Goal: Use online tool/utility: Utilize a website feature to perform a specific function

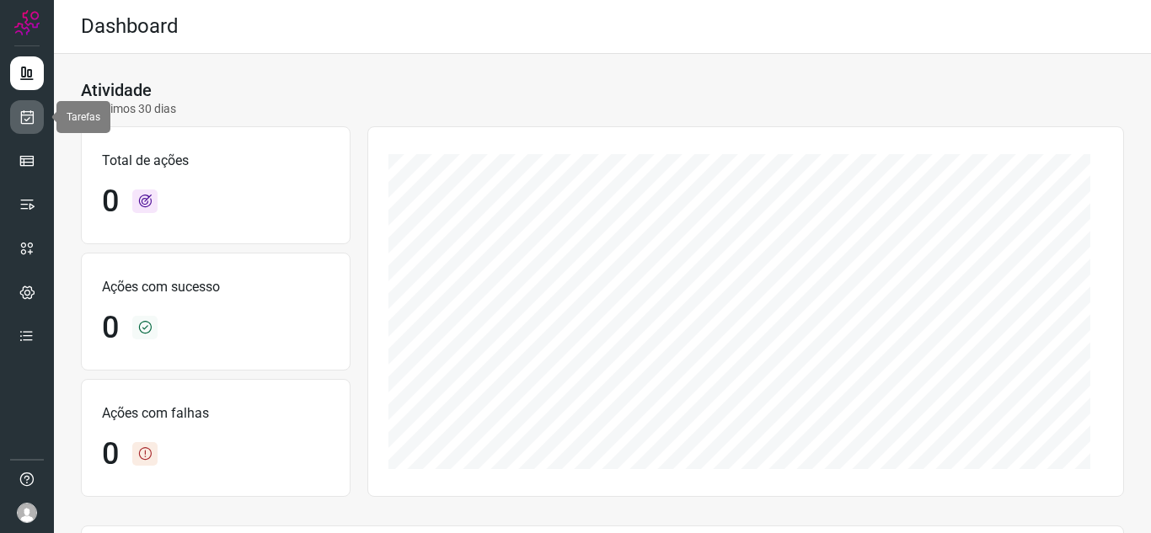
click at [29, 119] on icon at bounding box center [28, 117] width 18 height 17
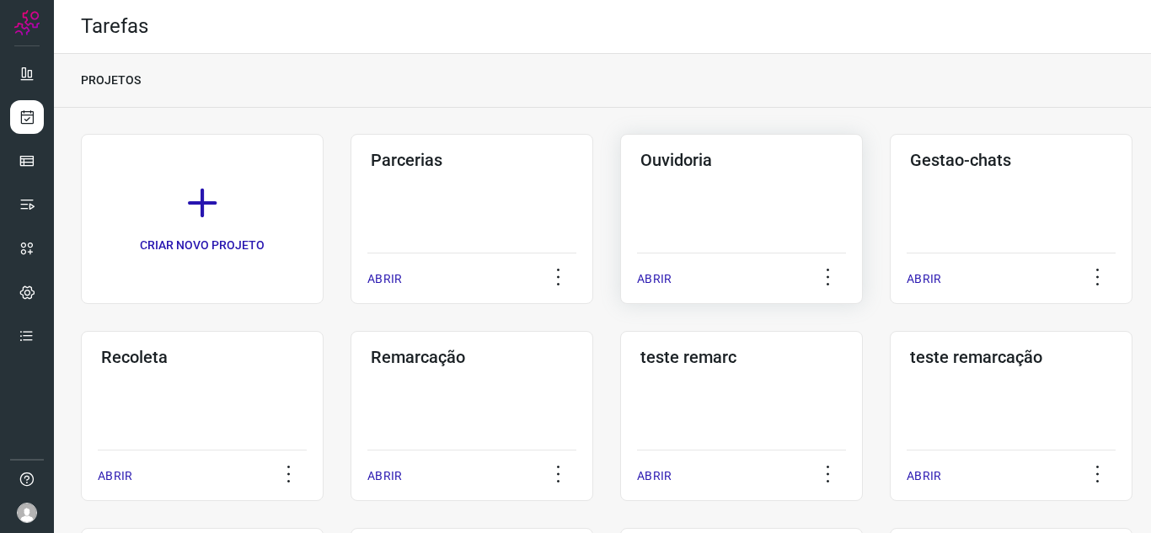
click at [655, 284] on p "ABRIR" at bounding box center [654, 280] width 35 height 18
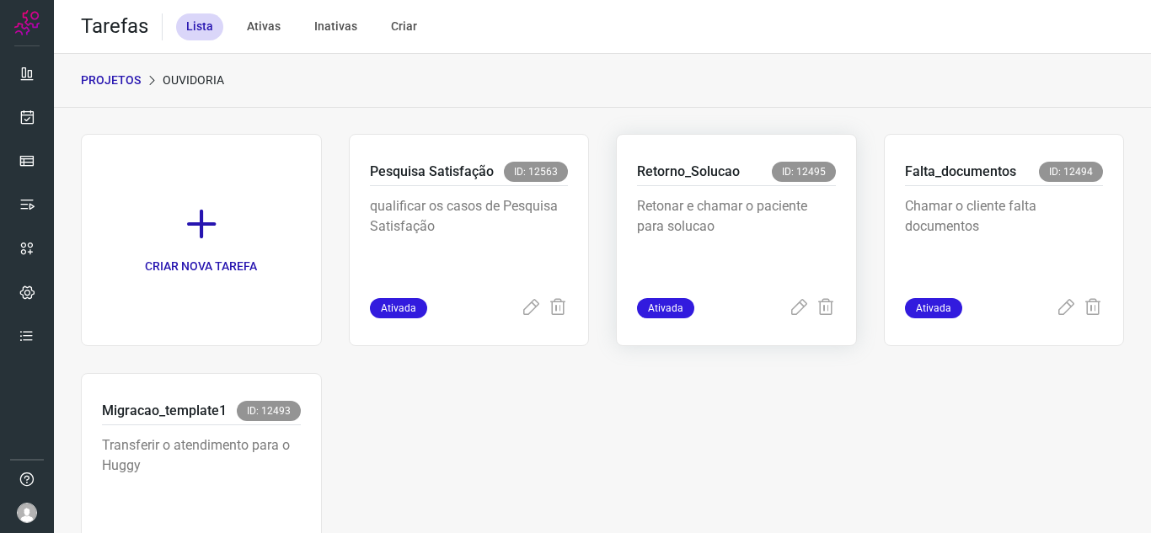
click at [668, 303] on span "Ativada" at bounding box center [665, 308] width 57 height 20
click at [789, 308] on icon at bounding box center [799, 308] width 20 height 20
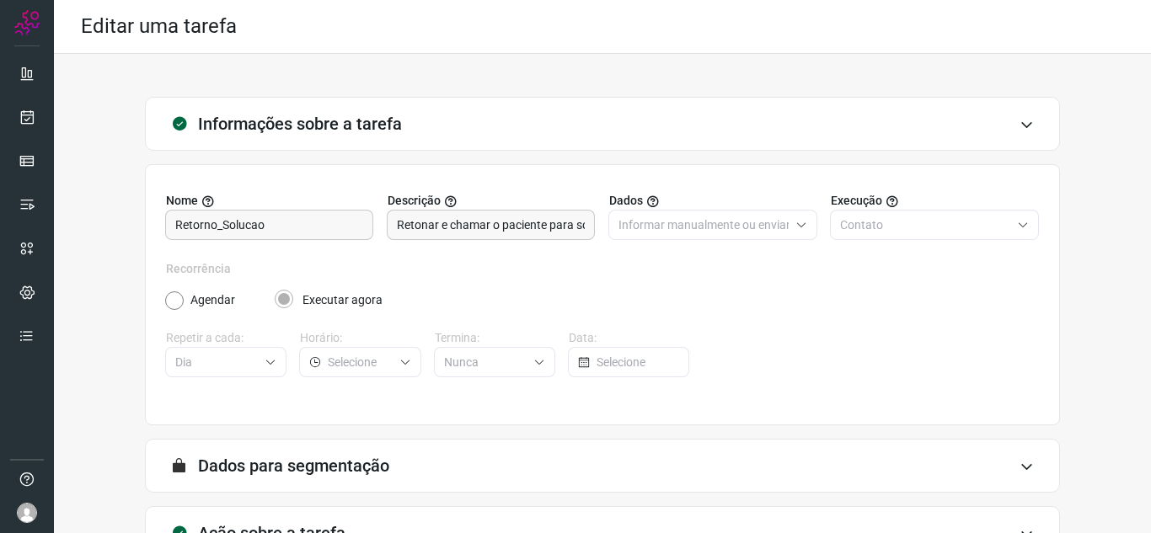
scroll to position [125, 0]
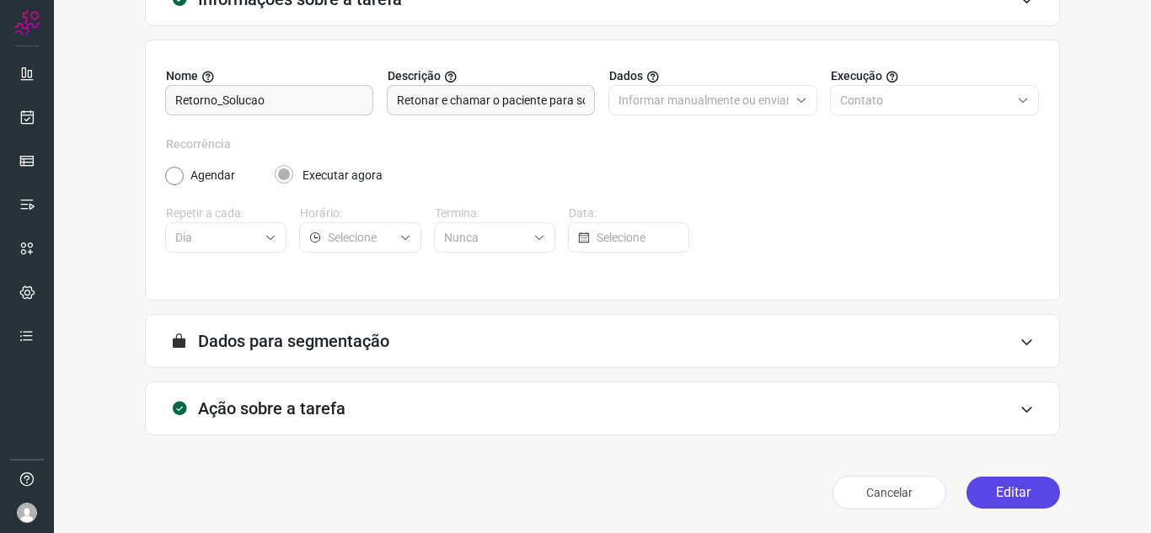
click at [974, 492] on button "Editar" at bounding box center [1014, 493] width 94 height 32
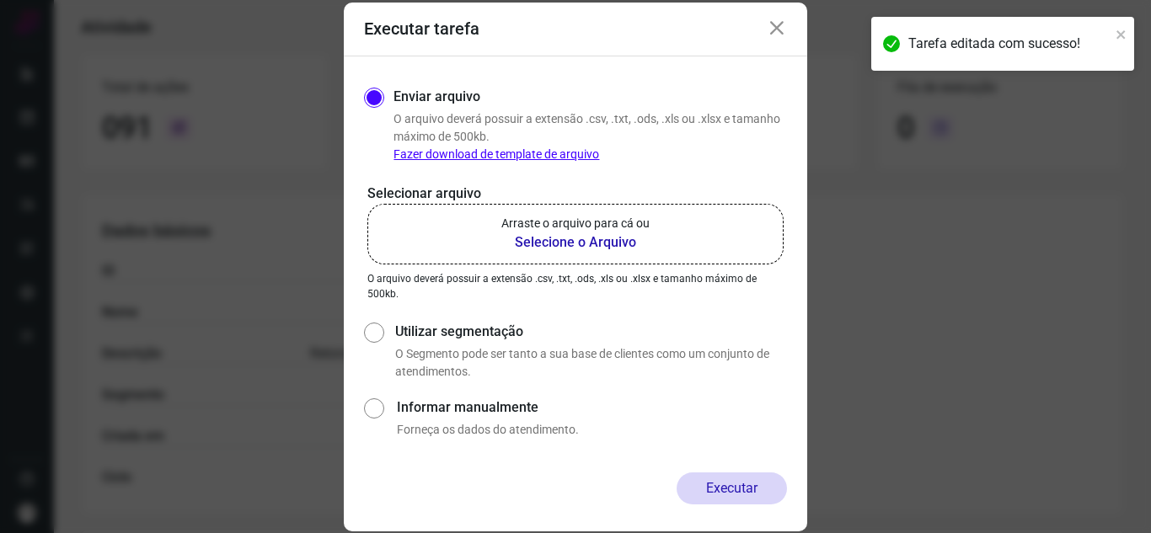
click at [571, 242] on b "Selecione o Arquivo" at bounding box center [575, 243] width 148 height 20
click at [0, 0] on input "Arraste o arquivo para cá ou Selecione o Arquivo" at bounding box center [0, 0] width 0 height 0
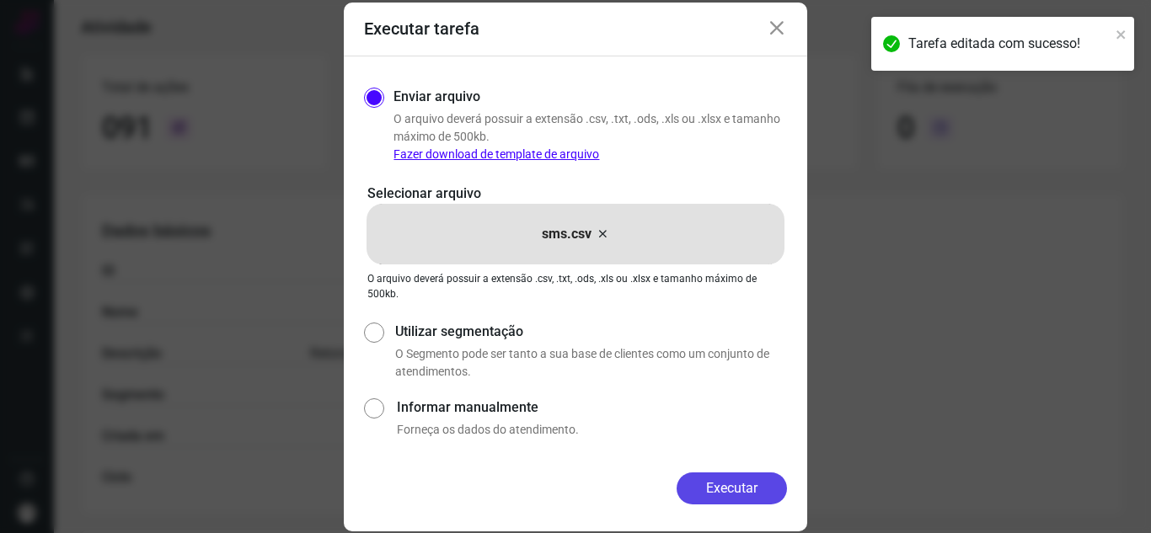
click at [704, 482] on button "Executar" at bounding box center [732, 489] width 110 height 32
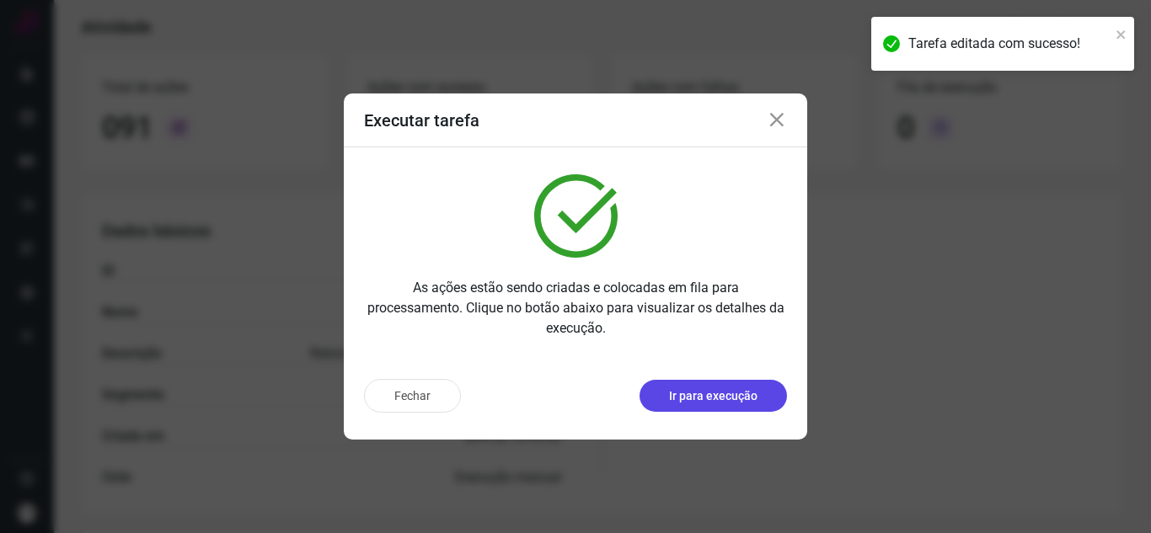
click at [734, 392] on p "Ir para execução" at bounding box center [713, 397] width 88 height 18
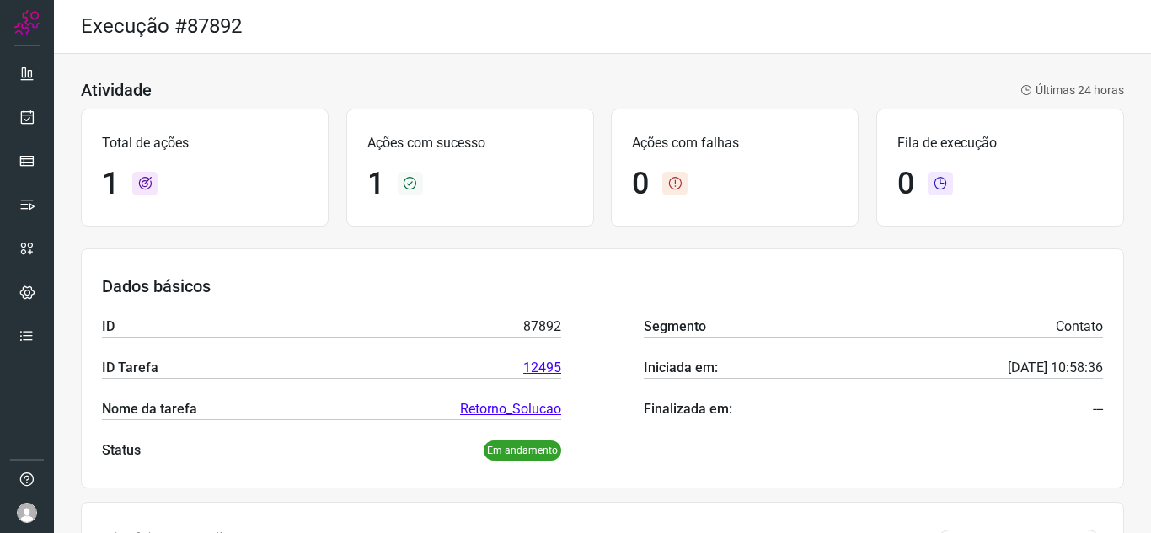
scroll to position [203, 0]
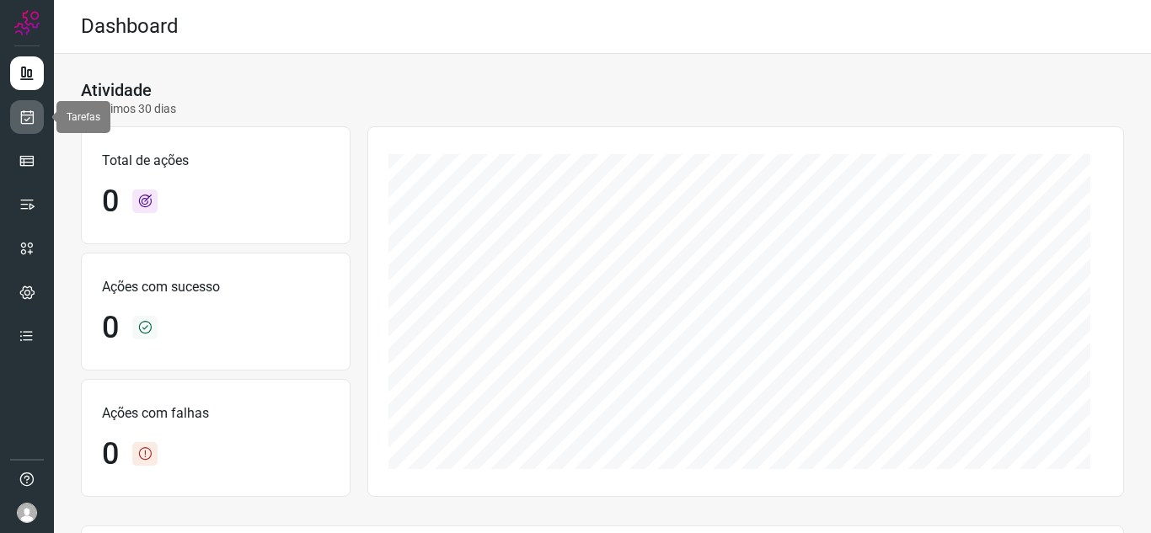
click at [23, 121] on icon at bounding box center [28, 117] width 18 height 17
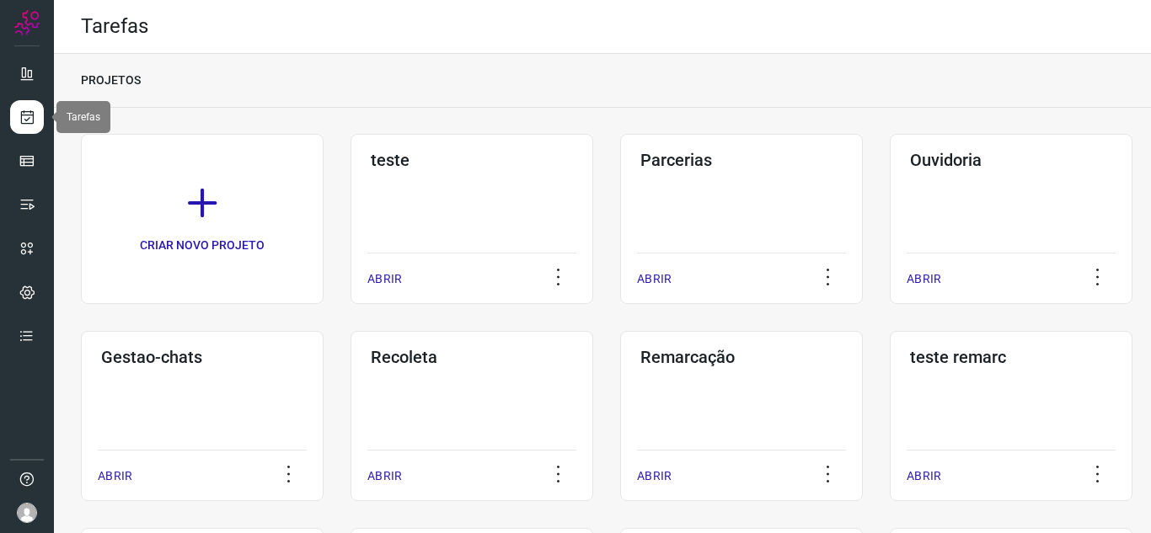
click at [21, 115] on icon at bounding box center [28, 117] width 18 height 17
click at [936, 271] on p "ABRIR" at bounding box center [924, 280] width 35 height 18
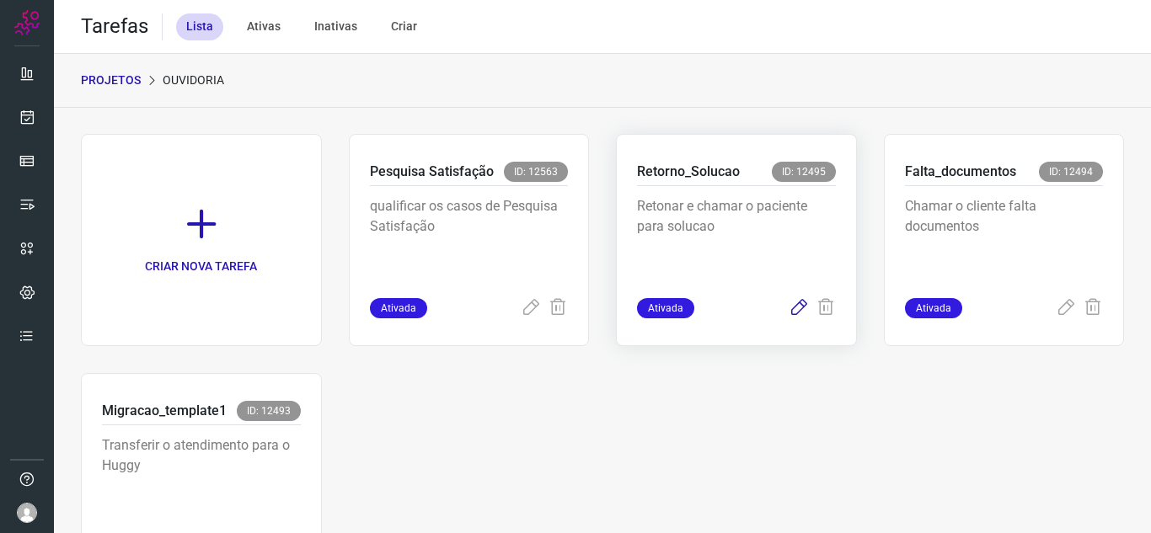
click at [793, 312] on icon at bounding box center [799, 308] width 20 height 20
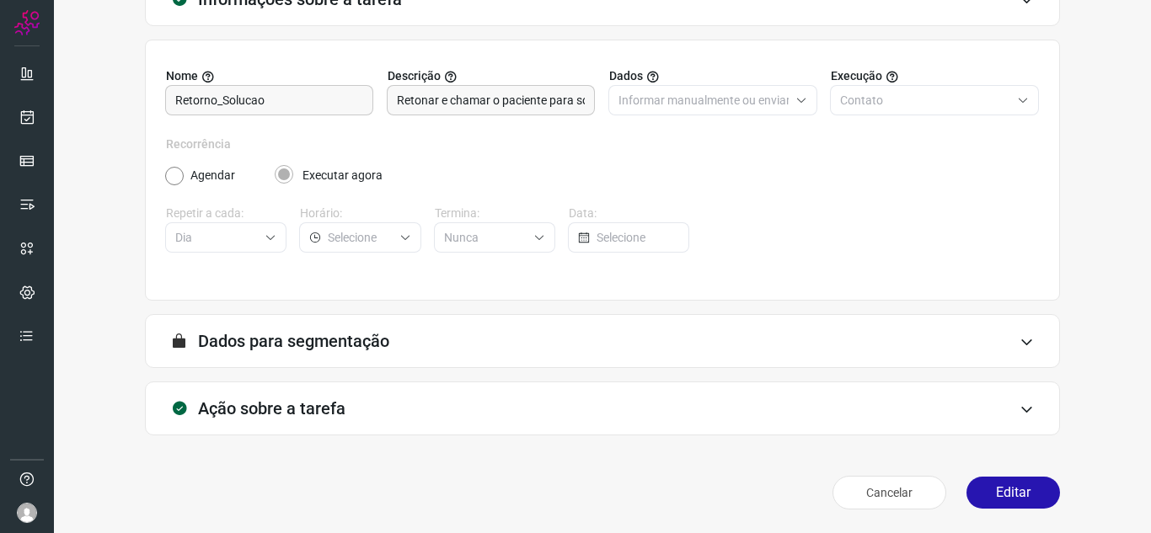
scroll to position [125, 0]
click at [1011, 486] on button "Editar" at bounding box center [1014, 493] width 94 height 32
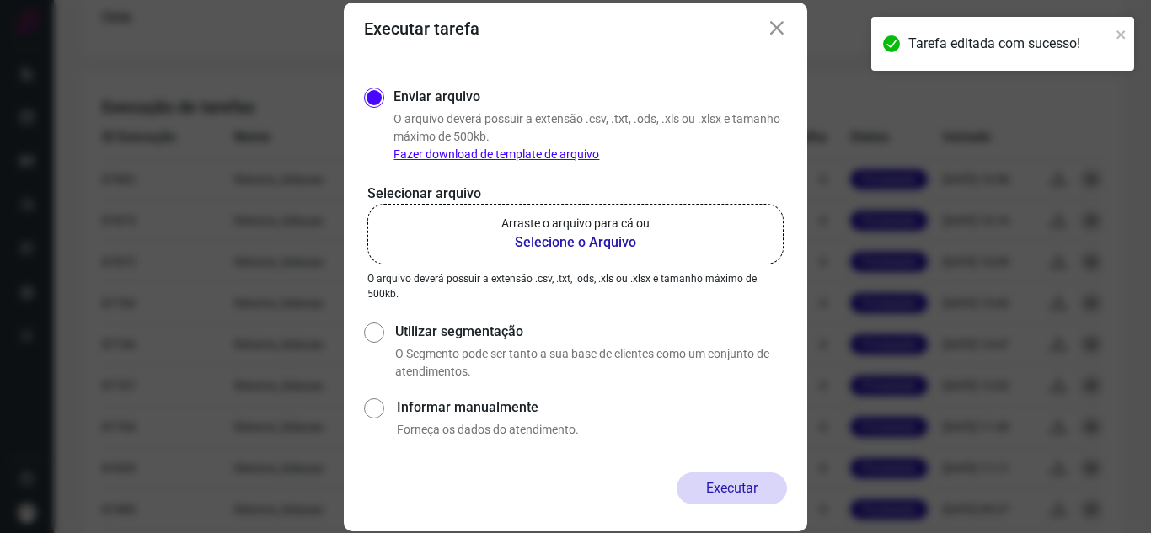
scroll to position [630, 0]
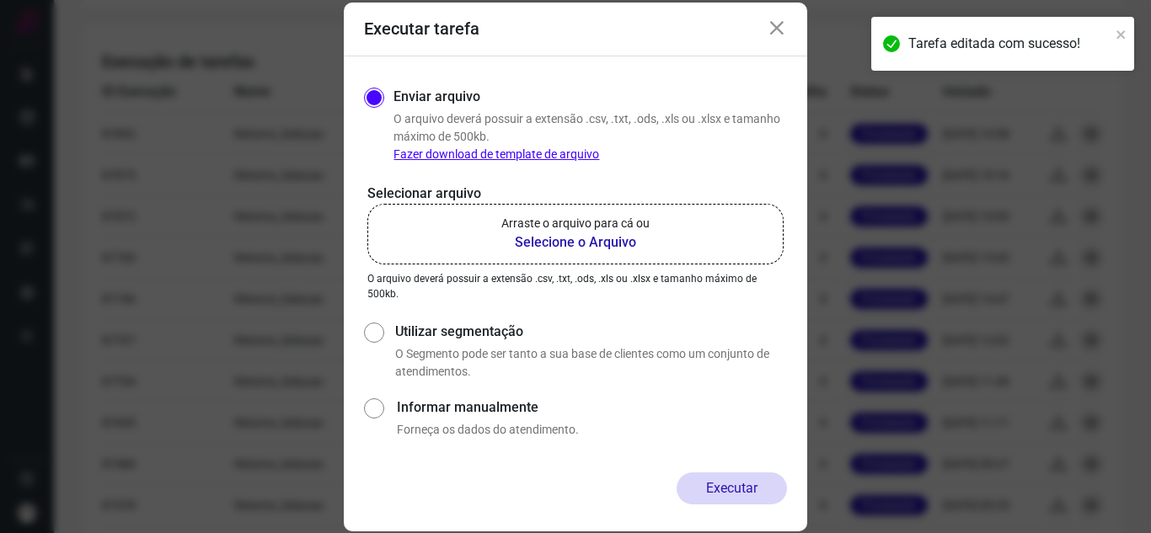
click at [555, 232] on p "Arraste o arquivo para cá ou" at bounding box center [575, 224] width 148 height 18
click at [0, 0] on input "Arraste o arquivo para cá ou Selecione o Arquivo" at bounding box center [0, 0] width 0 height 0
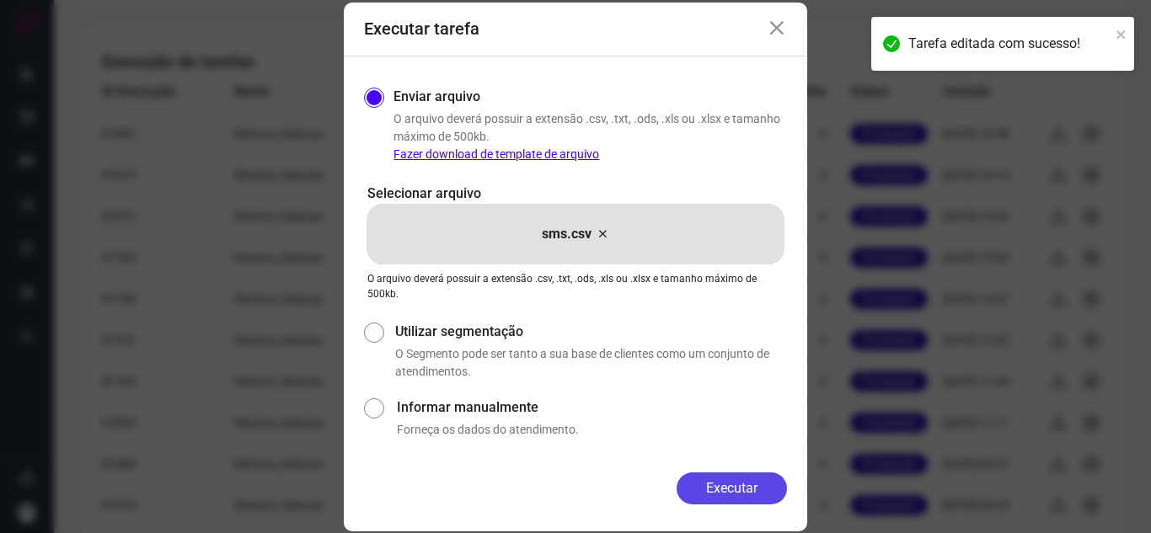
click at [731, 482] on button "Executar" at bounding box center [732, 489] width 110 height 32
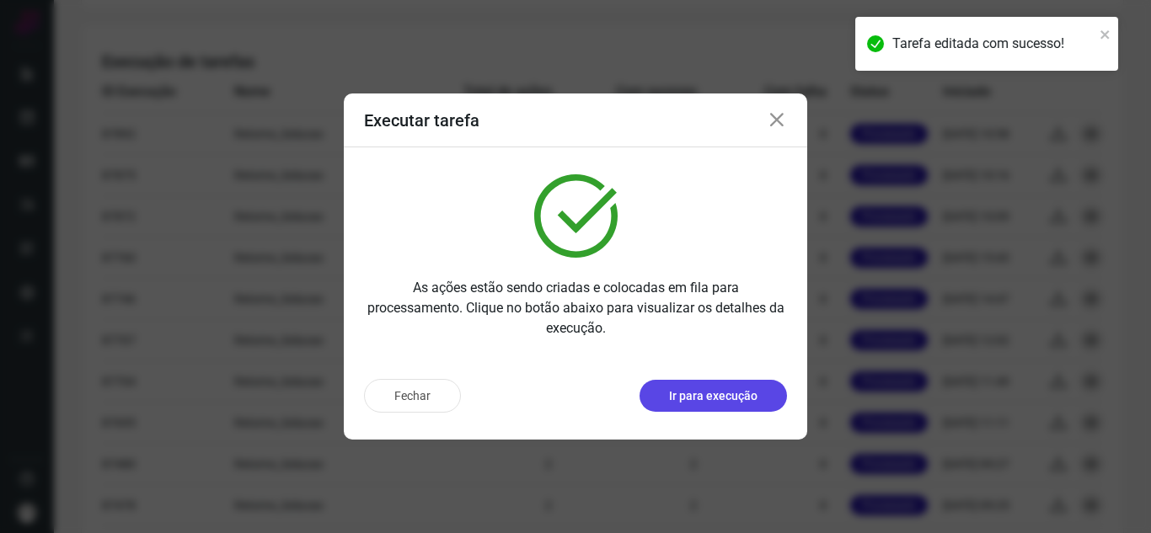
click at [696, 389] on p "Ir para execução" at bounding box center [713, 397] width 88 height 18
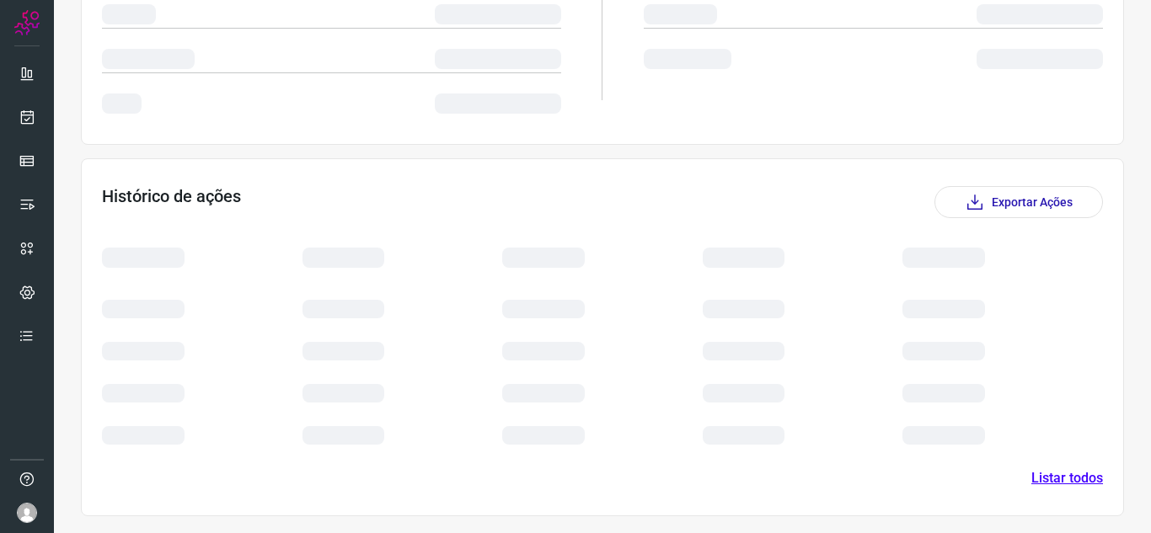
scroll to position [244, 0]
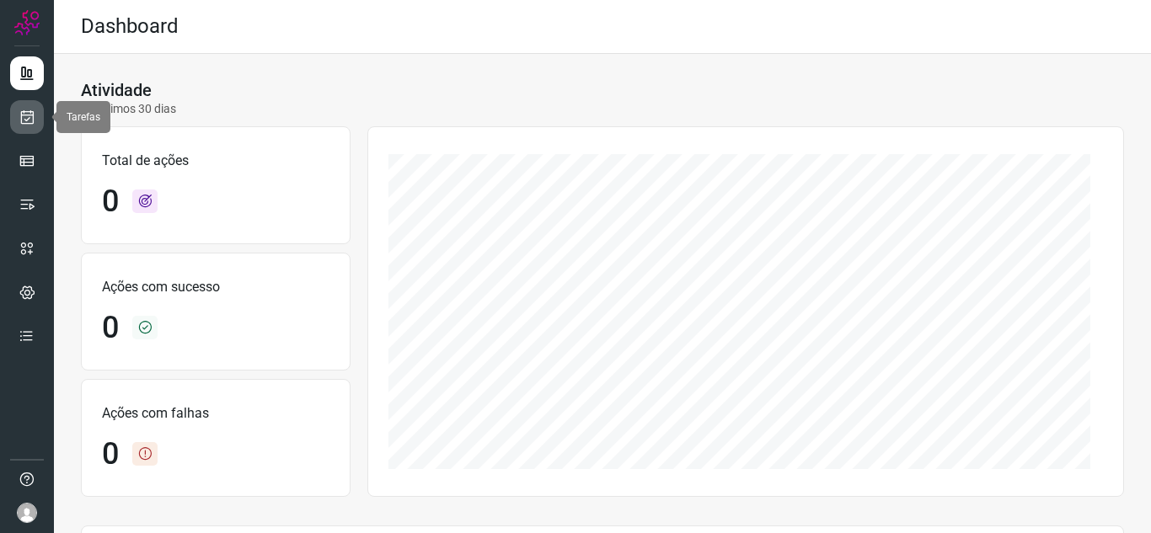
click at [29, 104] on link at bounding box center [27, 117] width 34 height 34
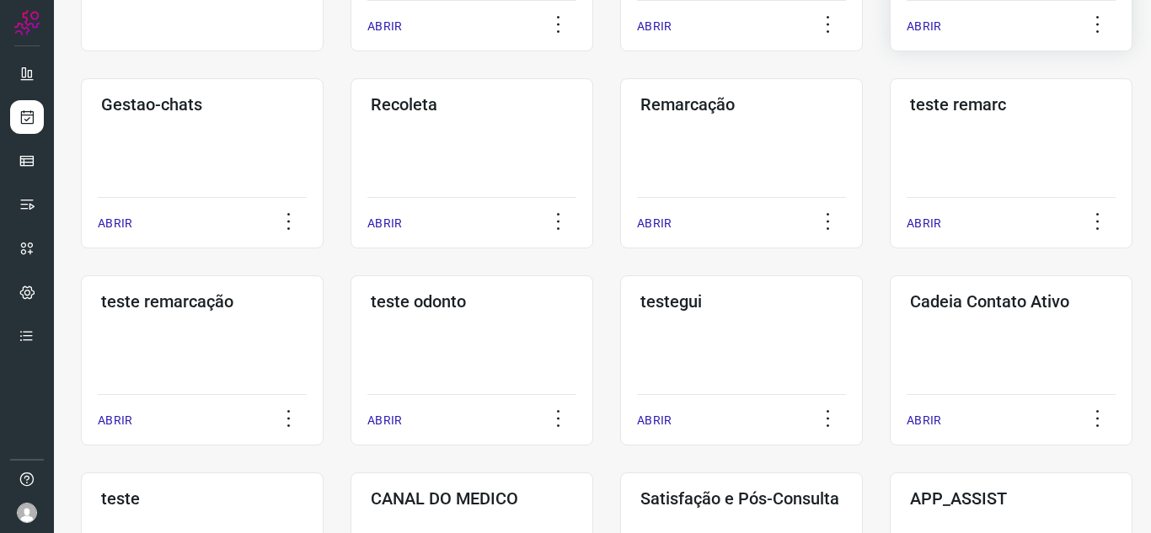
click at [935, 18] on p "ABRIR" at bounding box center [924, 27] width 35 height 18
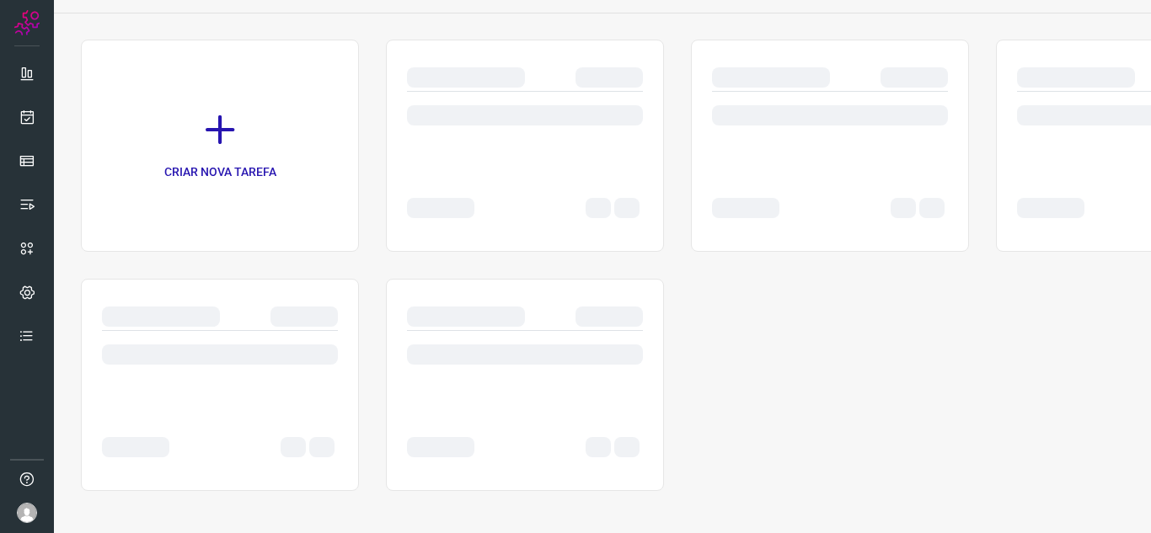
scroll to position [94, 0]
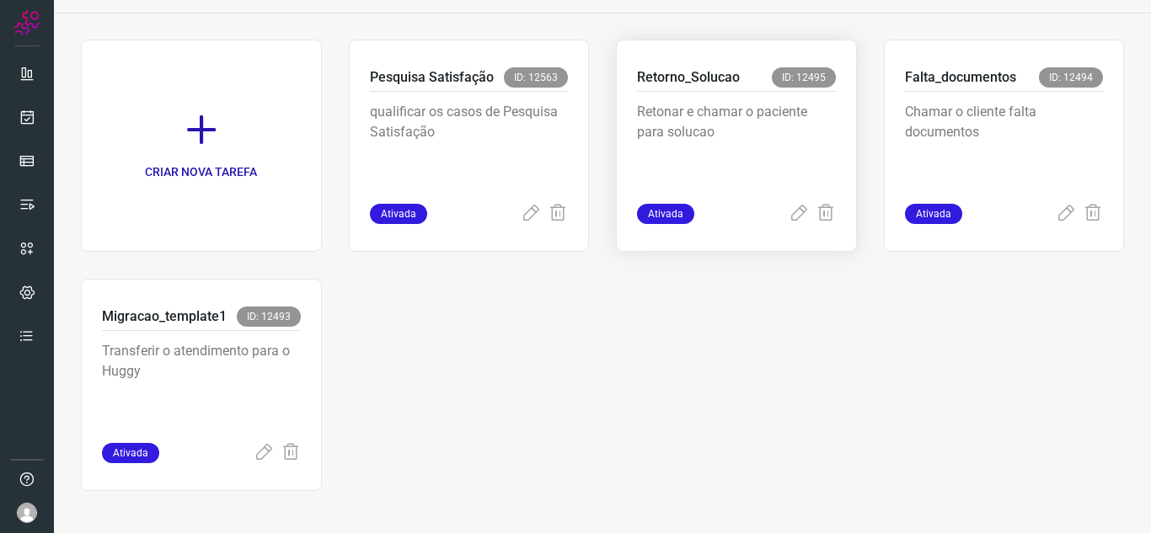
click at [640, 212] on span "Ativada" at bounding box center [665, 214] width 57 height 20
click at [790, 214] on icon at bounding box center [799, 214] width 20 height 20
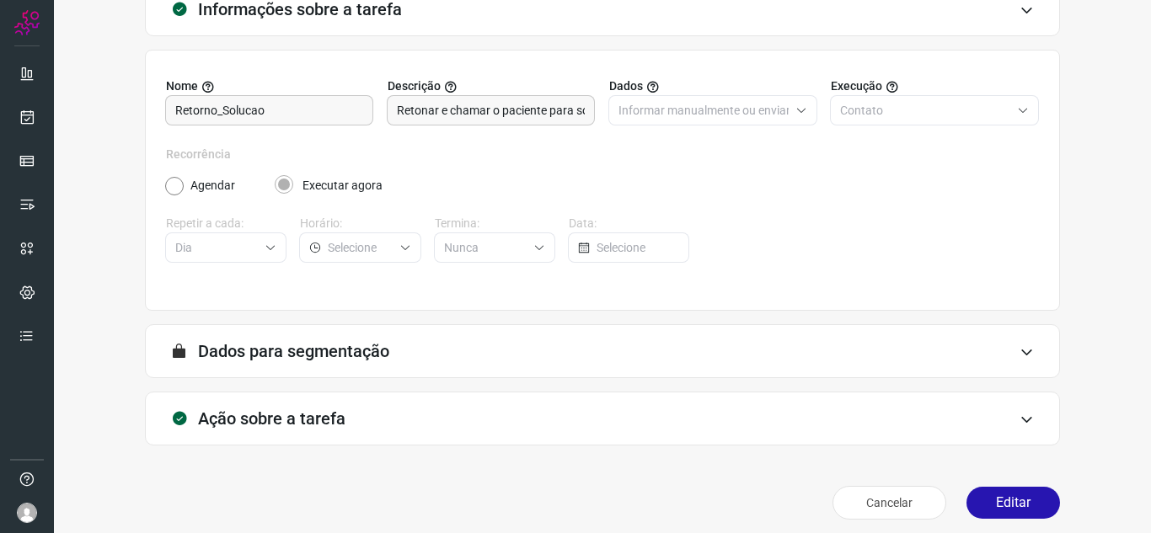
scroll to position [125, 0]
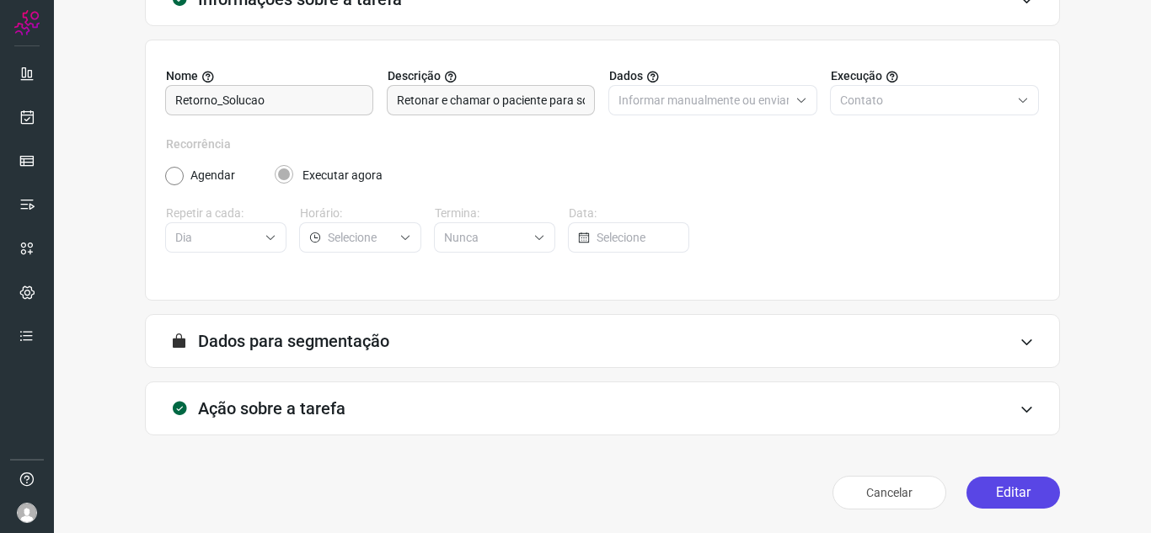
click at [1004, 497] on button "Editar" at bounding box center [1014, 493] width 94 height 32
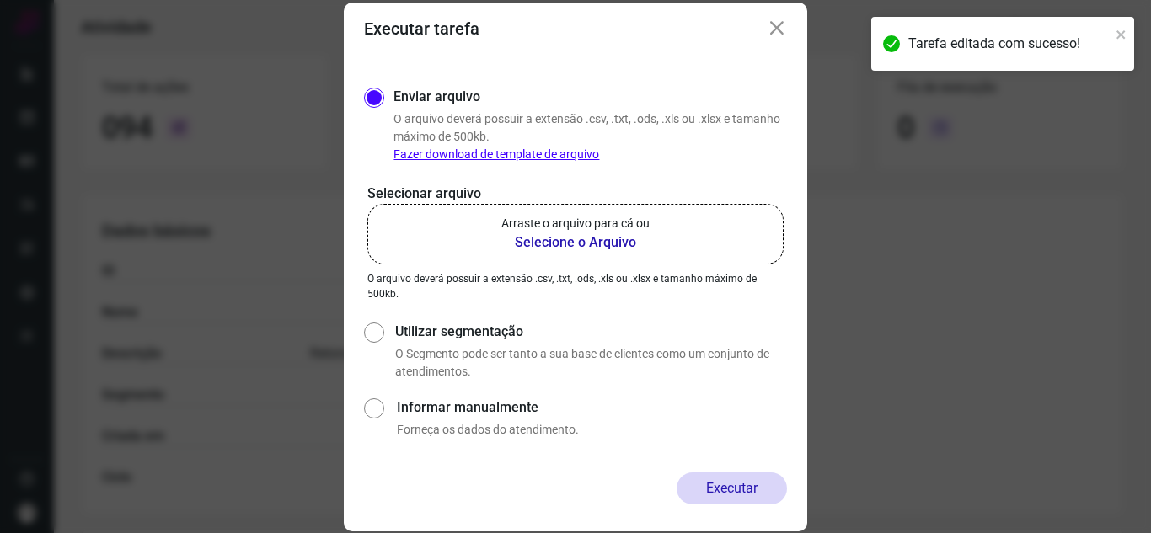
click at [579, 244] on b "Selecione o Arquivo" at bounding box center [575, 243] width 148 height 20
click at [0, 0] on input "Arraste o arquivo para cá ou Selecione o Arquivo" at bounding box center [0, 0] width 0 height 0
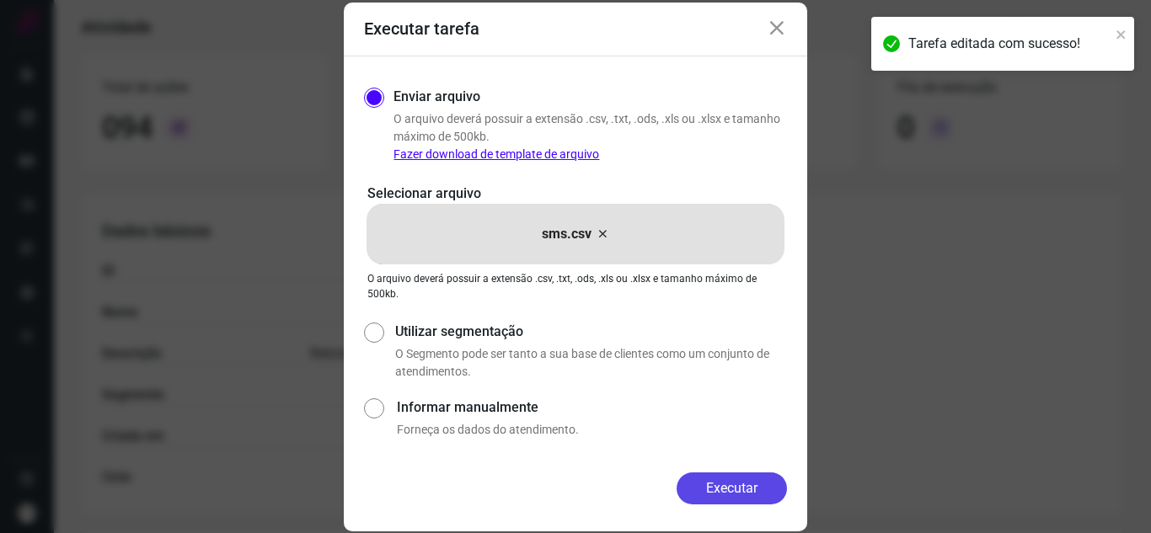
click at [725, 485] on button "Executar" at bounding box center [732, 489] width 110 height 32
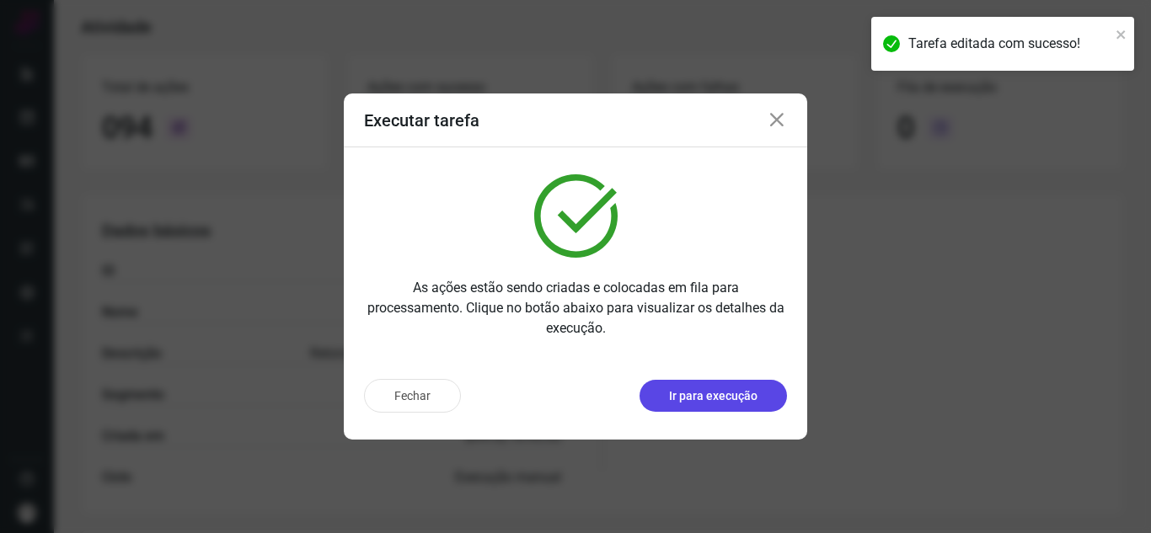
click at [723, 384] on button "Ir para execução" at bounding box center [713, 396] width 147 height 32
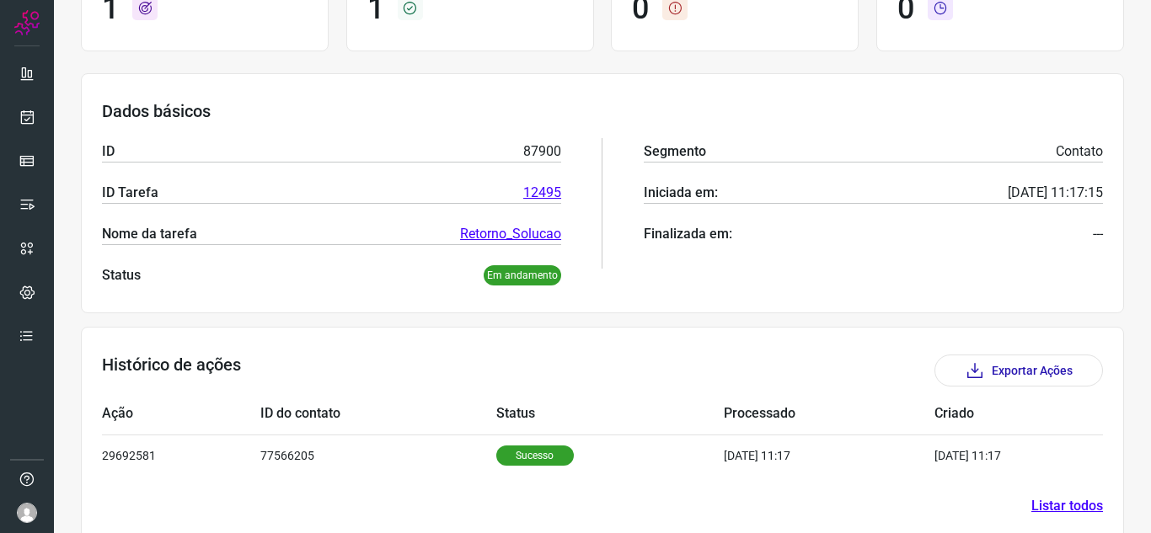
scroll to position [203, 0]
